Goal: Communication & Community: Answer question/provide support

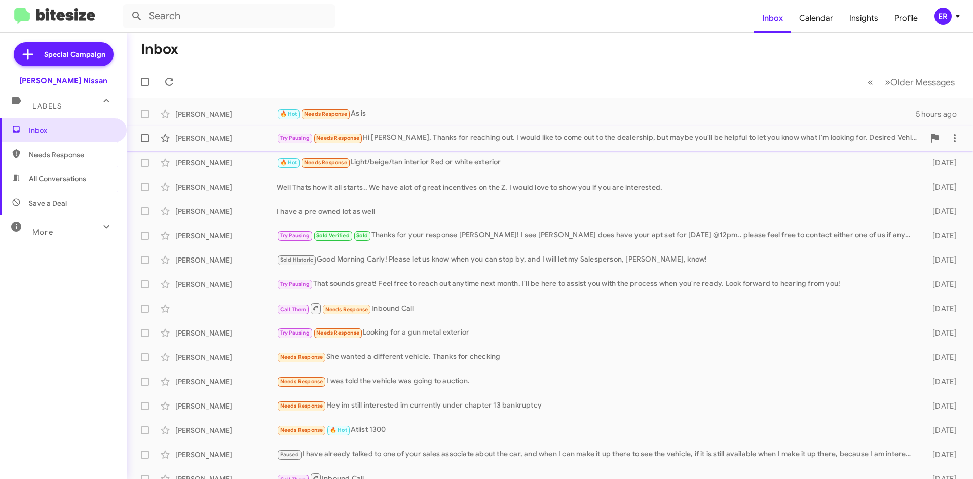
click at [463, 137] on div "Try Pausing Needs Response Hi Shawn, Thanks for reaching out. I would like to c…" at bounding box center [601, 138] width 648 height 12
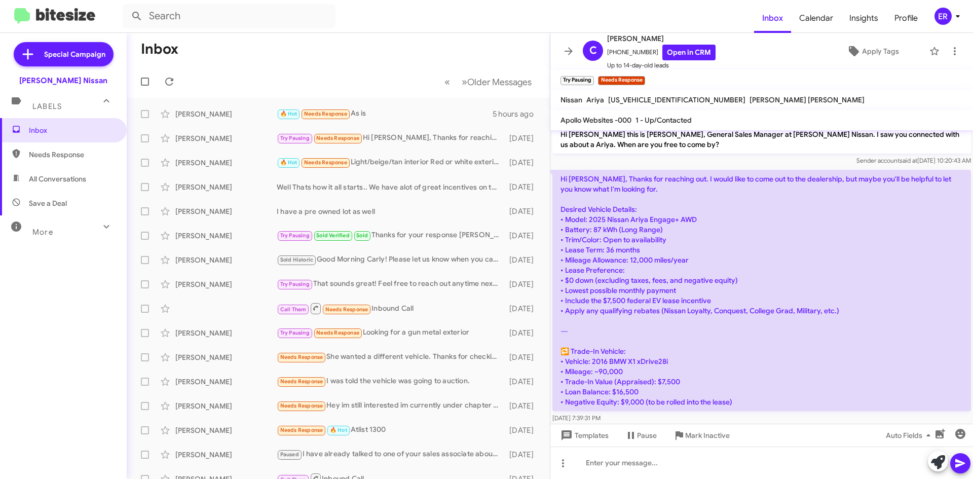
scroll to position [14, 0]
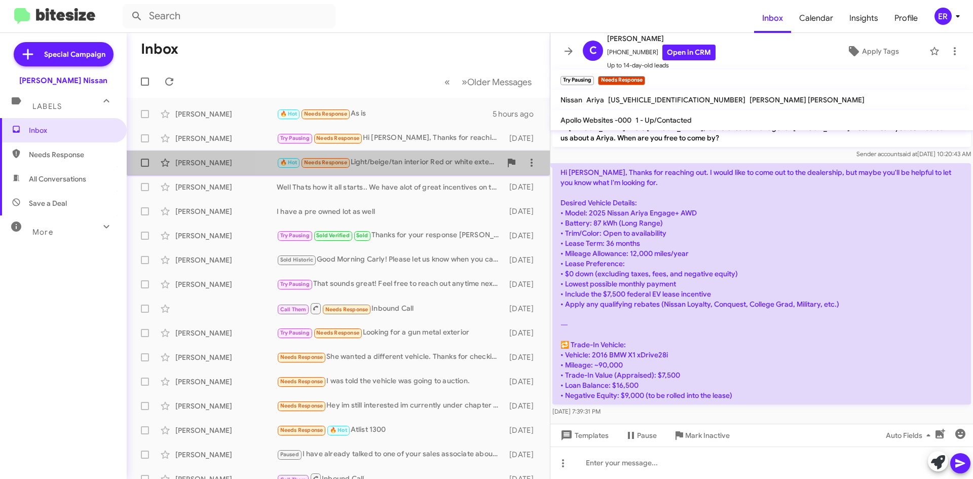
click at [434, 157] on div "🔥 Hot Needs Response Light/beige/tan interior Red or white exterior" at bounding box center [389, 163] width 225 height 12
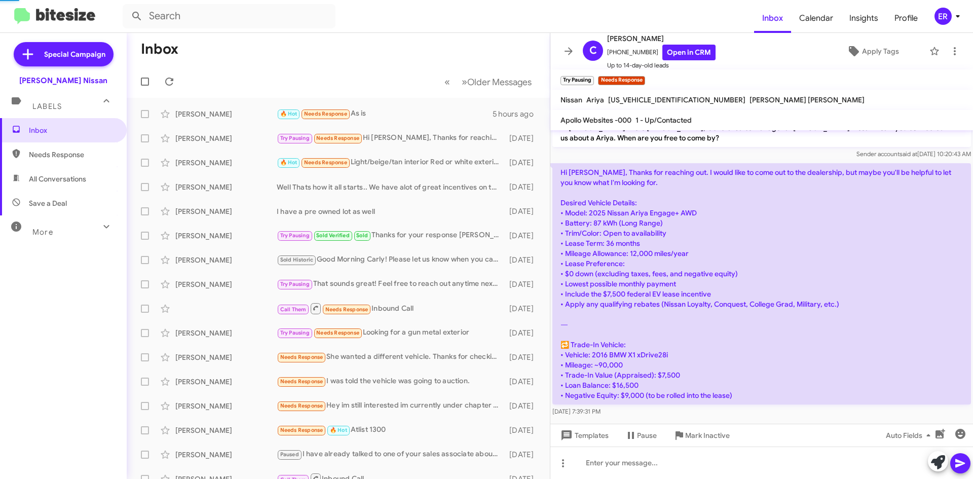
scroll to position [292, 0]
